Goal: Purchase product/service

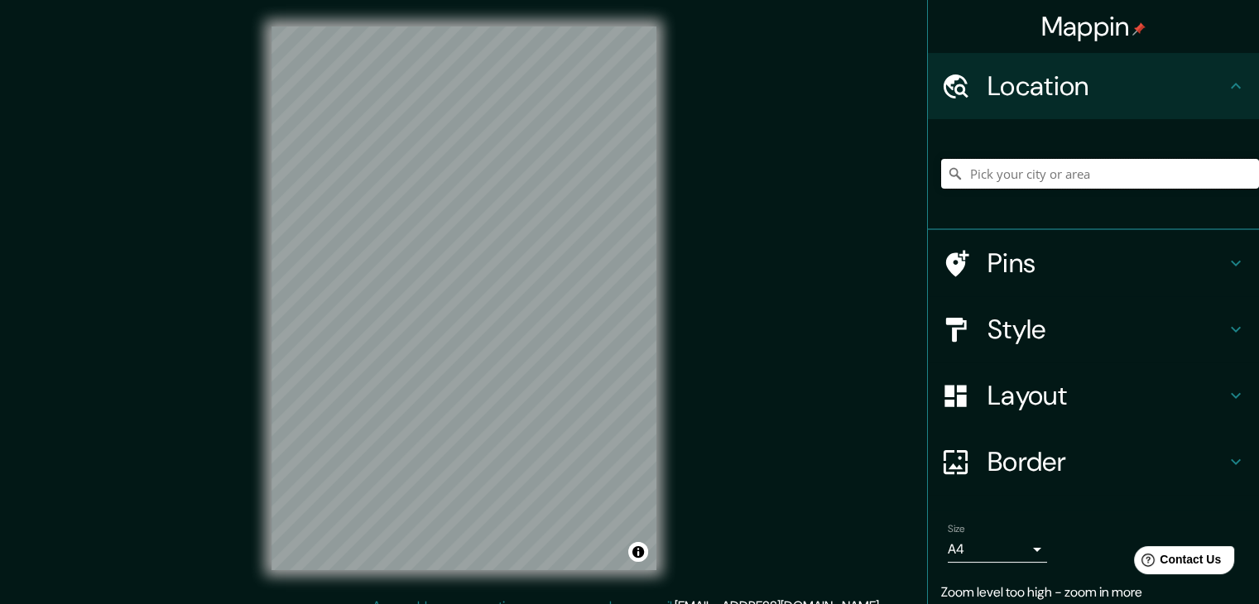
click at [1182, 182] on input "Pick your city or area" at bounding box center [1100, 174] width 318 height 30
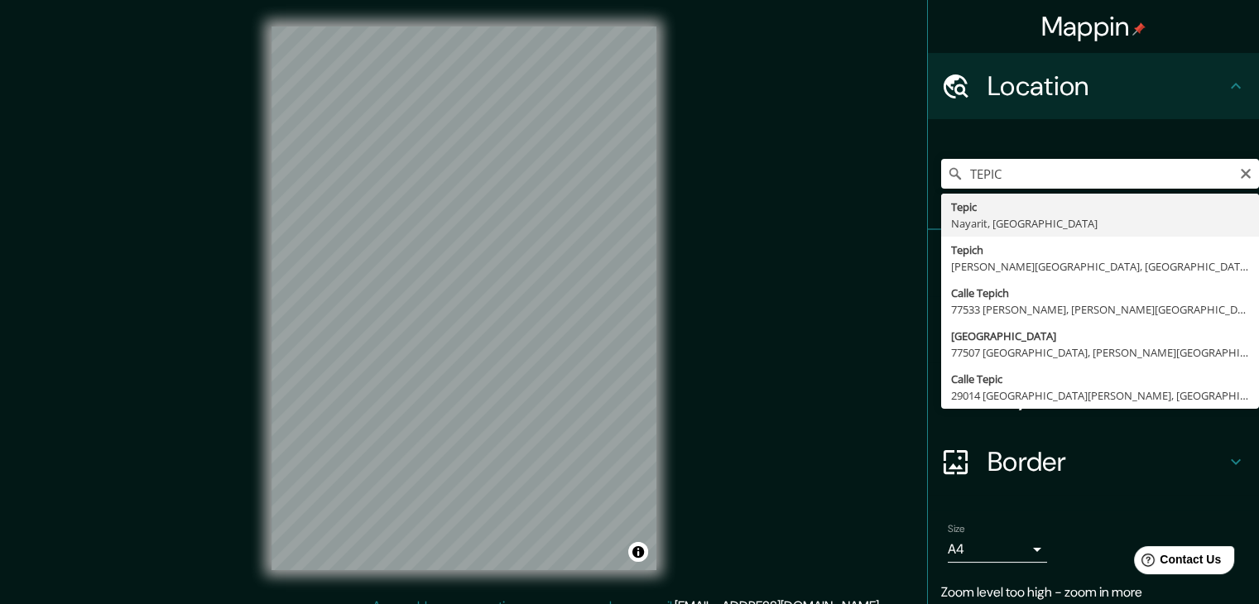
type input "Tepic, [GEOGRAPHIC_DATA], [GEOGRAPHIC_DATA]"
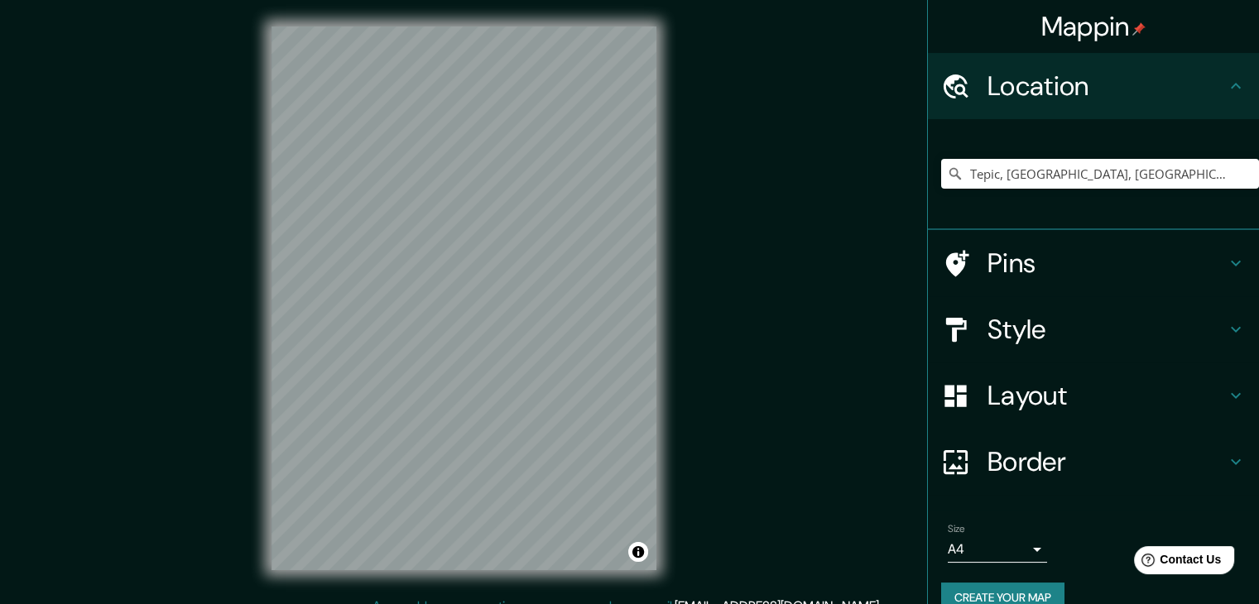
click at [1087, 259] on h4 "Pins" at bounding box center [1107, 263] width 238 height 33
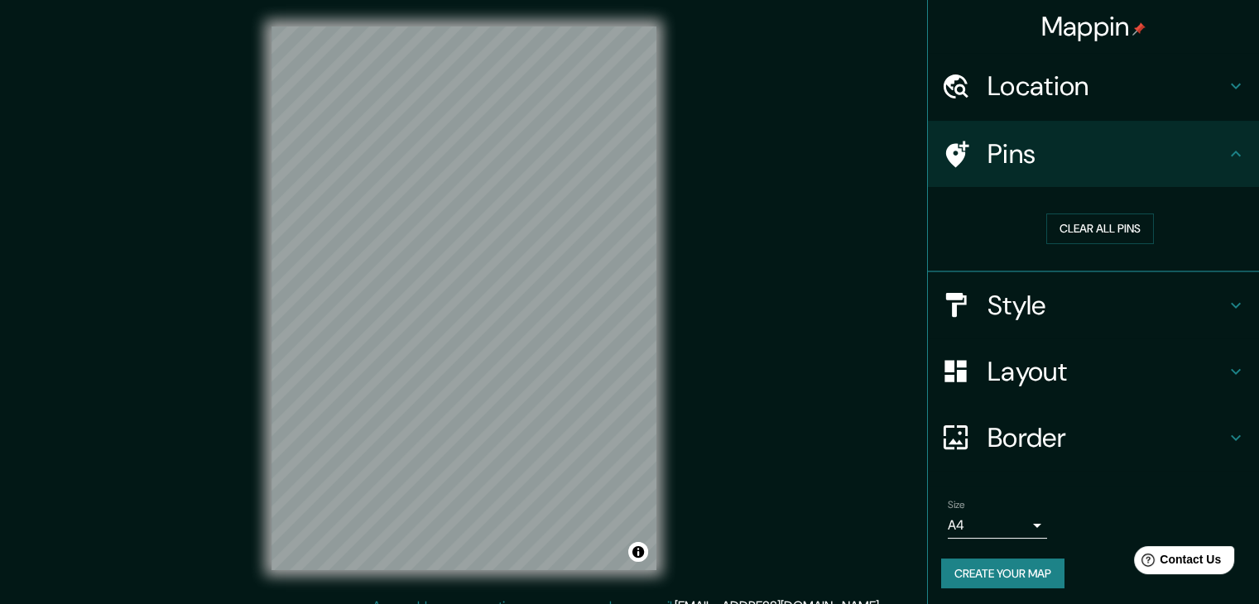
click at [1194, 145] on h4 "Pins" at bounding box center [1107, 153] width 238 height 33
click at [1176, 289] on h4 "Style" at bounding box center [1107, 305] width 238 height 33
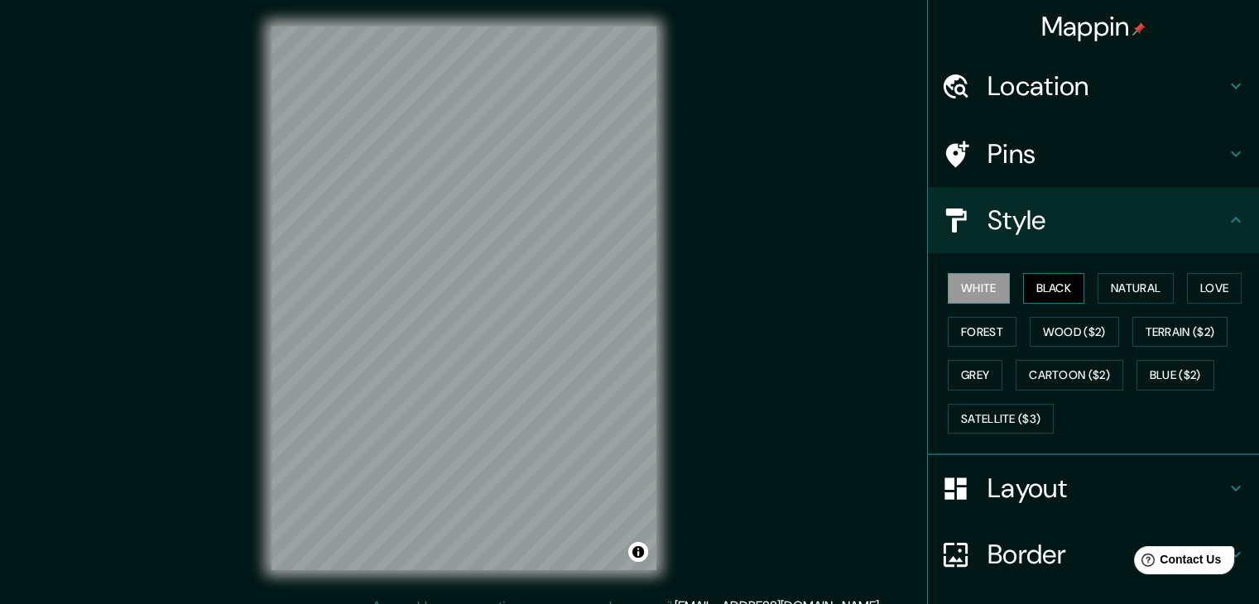
click at [1065, 291] on button "Black" at bounding box center [1054, 288] width 62 height 31
click at [1075, 322] on button "Wood ($2)" at bounding box center [1074, 332] width 89 height 31
click at [977, 290] on button "White" at bounding box center [979, 288] width 62 height 31
click at [1037, 279] on button "Black" at bounding box center [1054, 288] width 62 height 31
click at [1099, 282] on button "Natural" at bounding box center [1136, 288] width 76 height 31
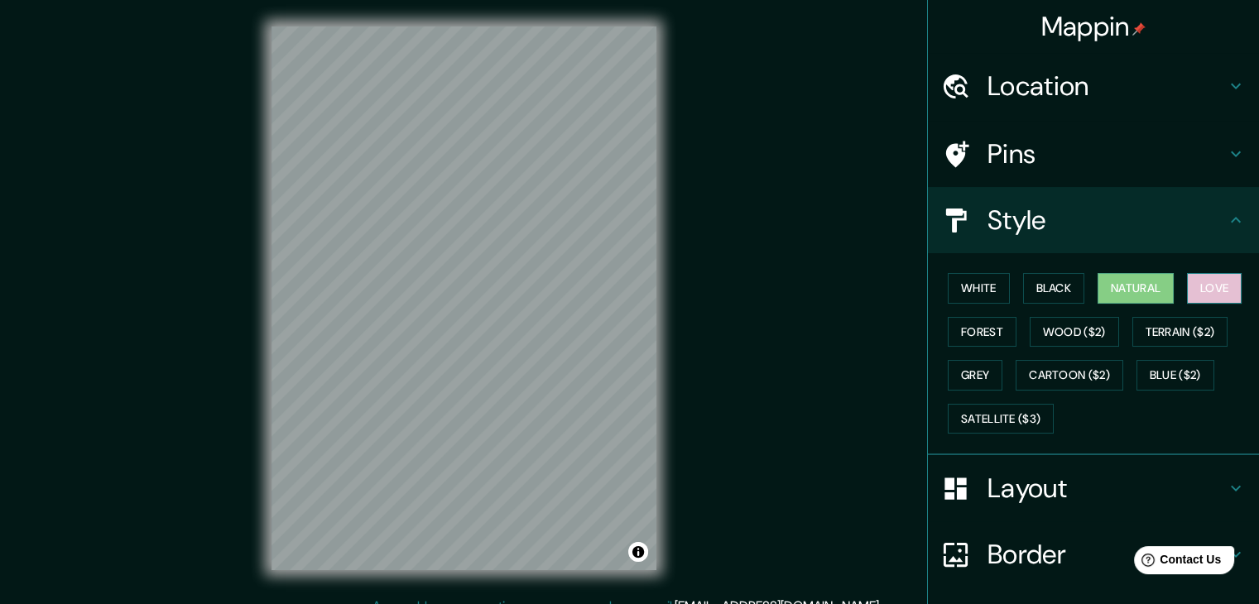
click at [1190, 286] on button "Love" at bounding box center [1214, 288] width 55 height 31
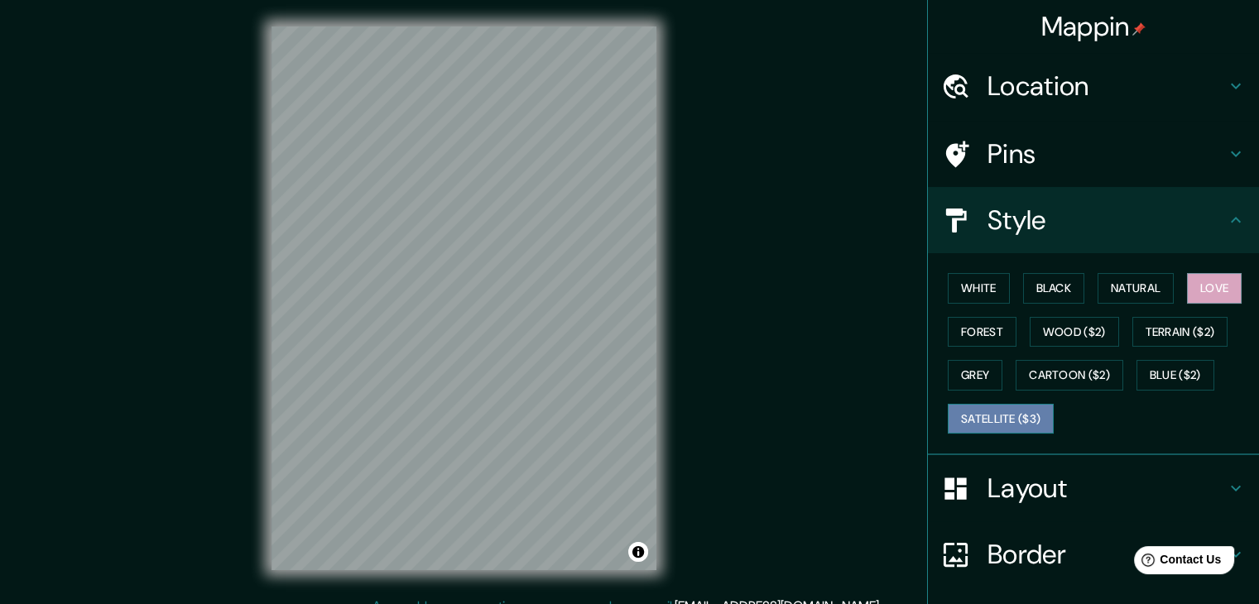
click at [1010, 412] on button "Satellite ($3)" at bounding box center [1001, 419] width 106 height 31
click at [1038, 162] on h4 "Pins" at bounding box center [1107, 153] width 238 height 33
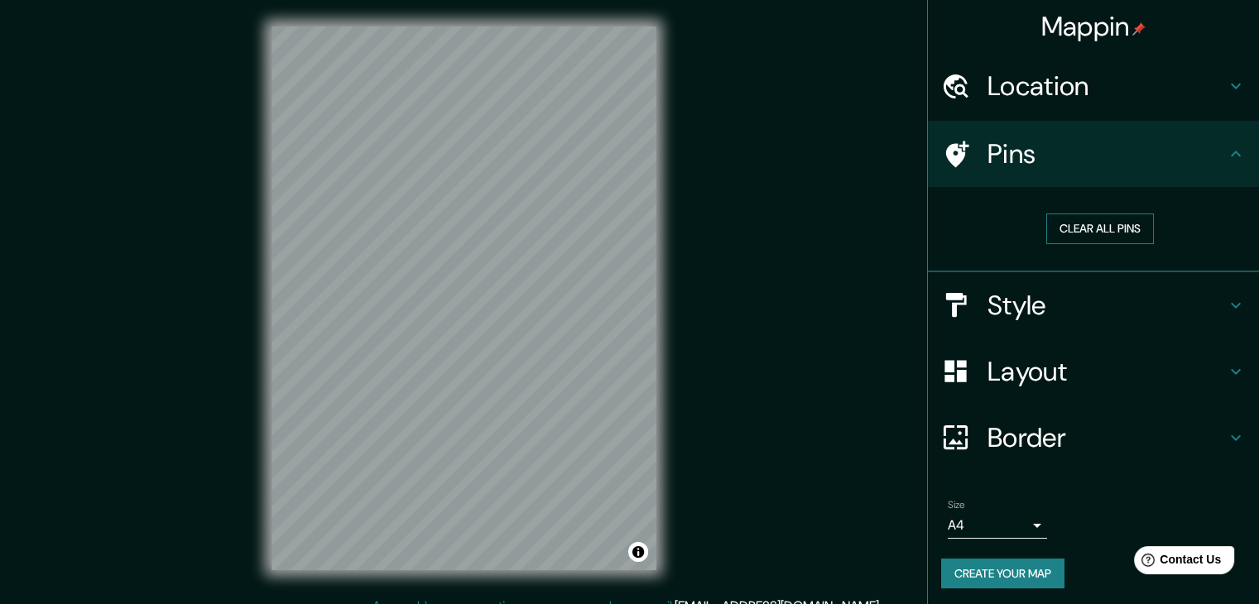
click at [1066, 226] on button "Clear all pins" at bounding box center [1100, 229] width 108 height 31
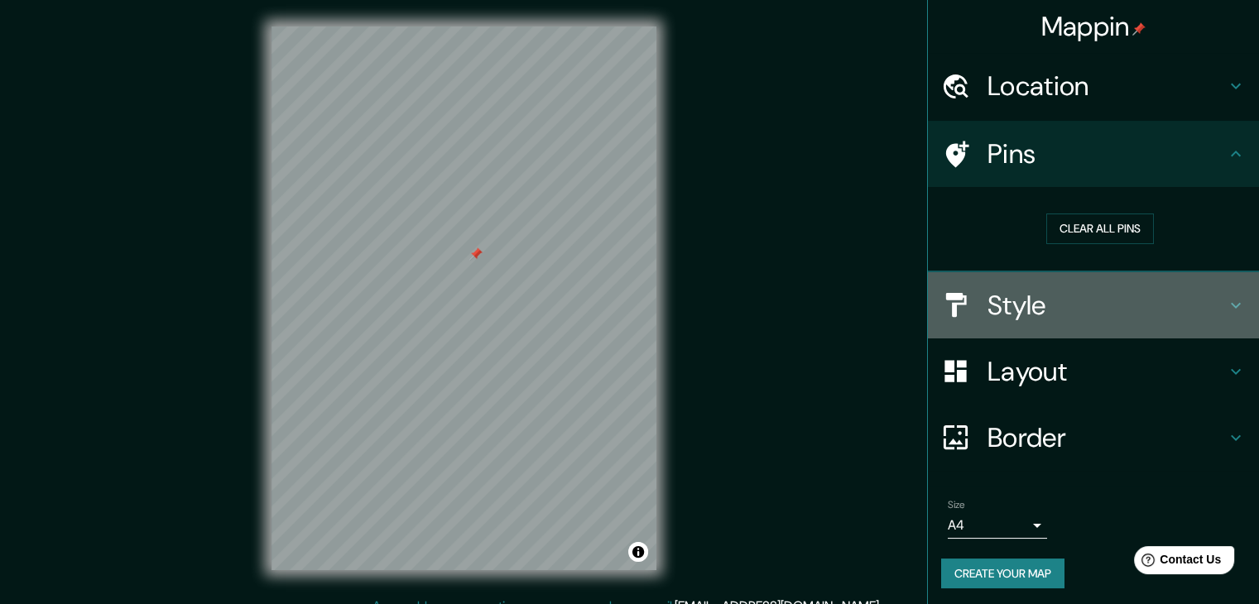
click at [1084, 301] on h4 "Style" at bounding box center [1107, 305] width 238 height 33
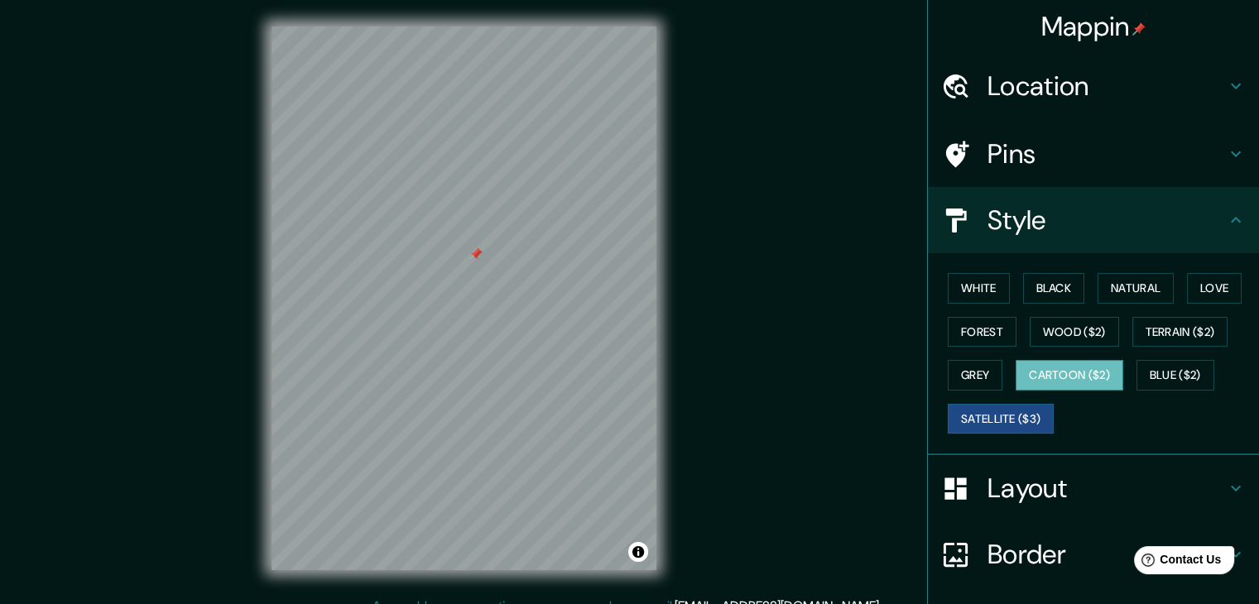
click at [1068, 363] on button "Cartoon ($2)" at bounding box center [1070, 375] width 108 height 31
click at [1080, 329] on button "Wood ($2)" at bounding box center [1074, 332] width 89 height 31
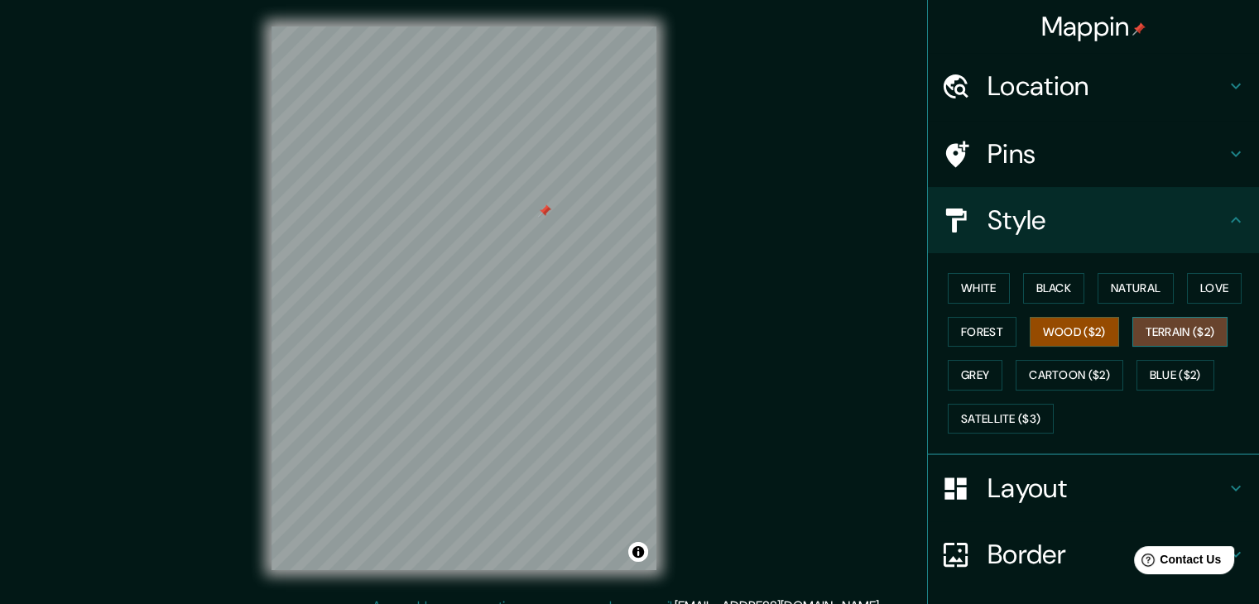
click at [1176, 339] on button "Terrain ($2)" at bounding box center [1180, 332] width 96 height 31
click at [1185, 367] on button "Blue ($2)" at bounding box center [1176, 375] width 78 height 31
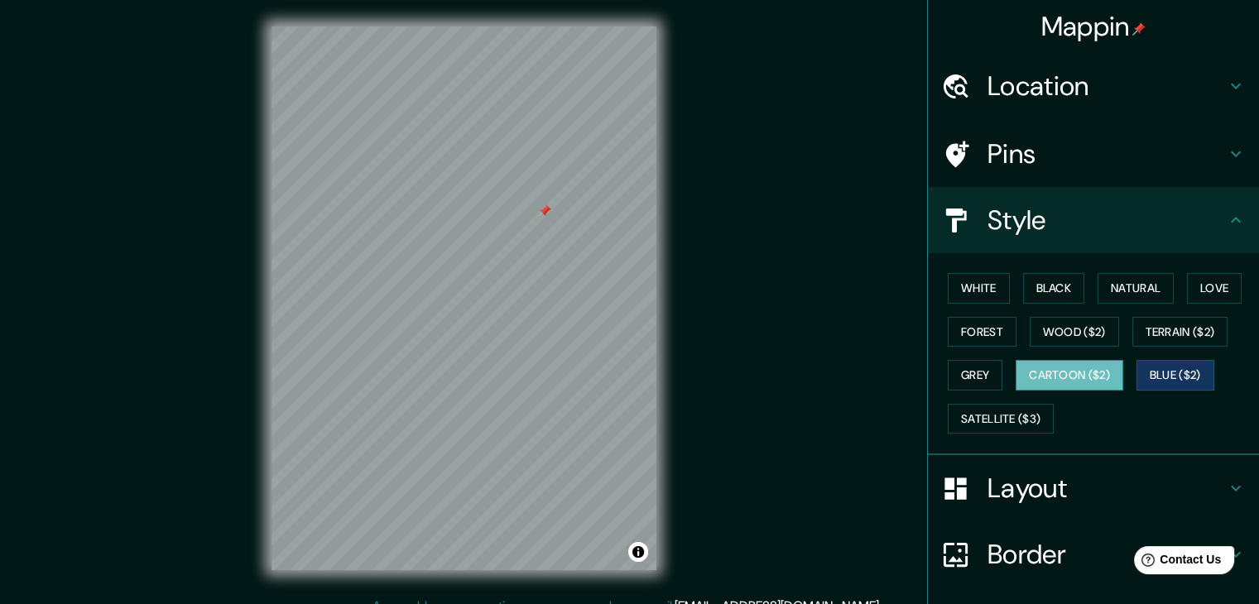
click at [1082, 380] on button "Cartoon ($2)" at bounding box center [1070, 375] width 108 height 31
click at [965, 368] on button "Grey" at bounding box center [975, 375] width 55 height 31
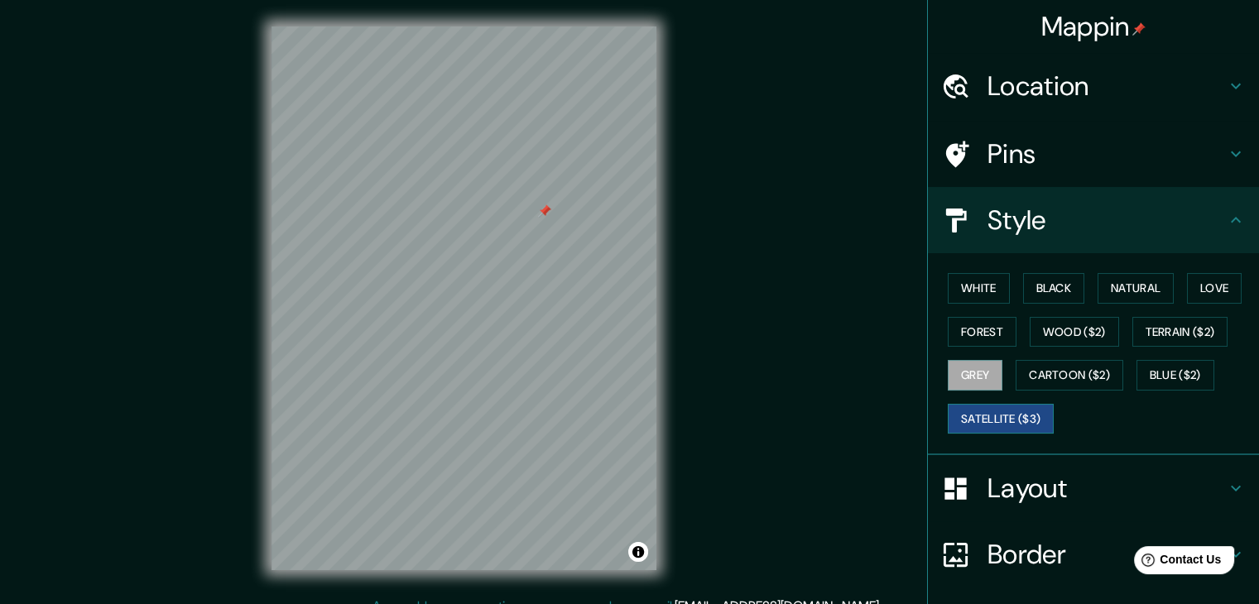
click at [988, 417] on button "Satellite ($3)" at bounding box center [1001, 419] width 106 height 31
click at [1061, 372] on button "Cartoon ($2)" at bounding box center [1070, 375] width 108 height 31
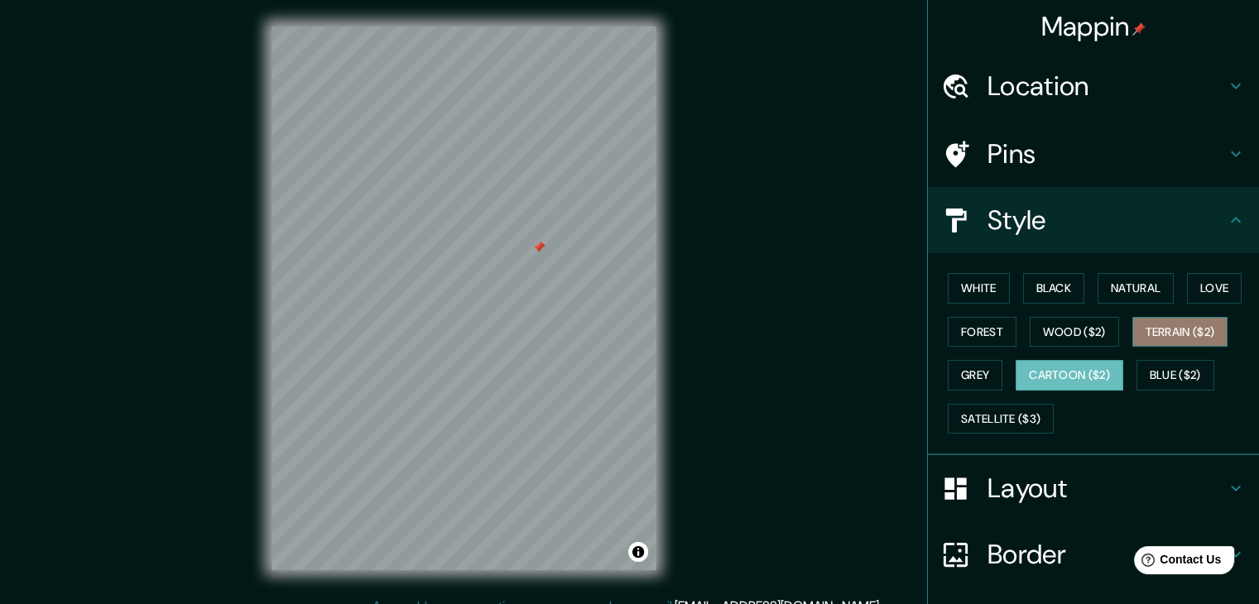
click at [1181, 337] on button "Terrain ($2)" at bounding box center [1180, 332] width 96 height 31
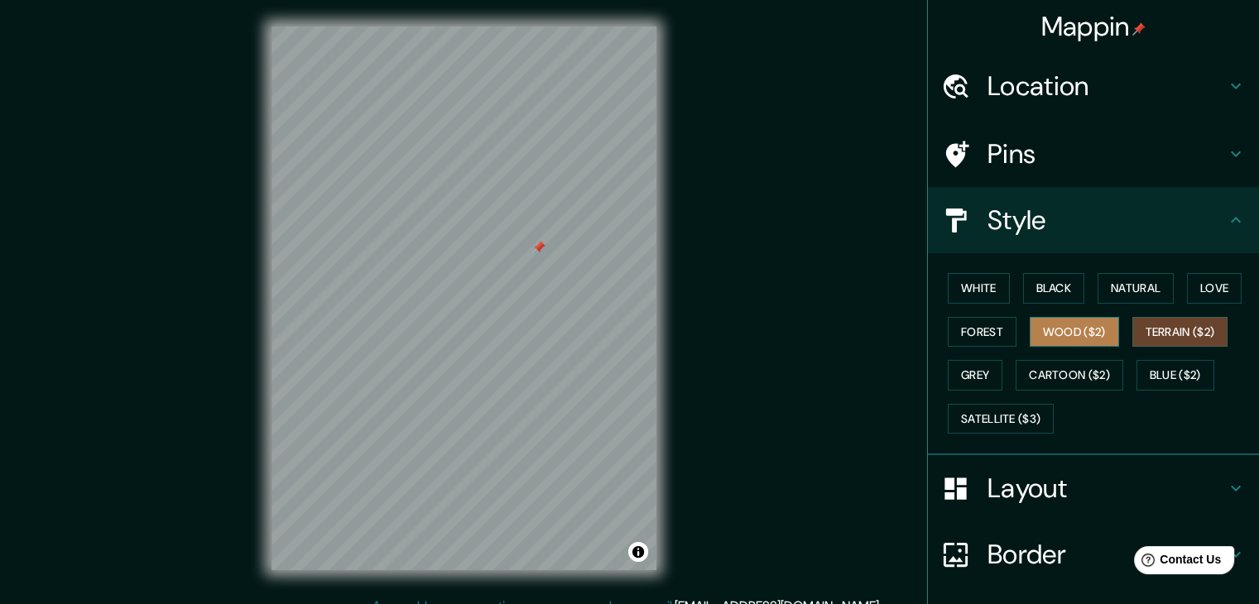
click at [1096, 322] on button "Wood ($2)" at bounding box center [1074, 332] width 89 height 31
